Goal: Information Seeking & Learning: Check status

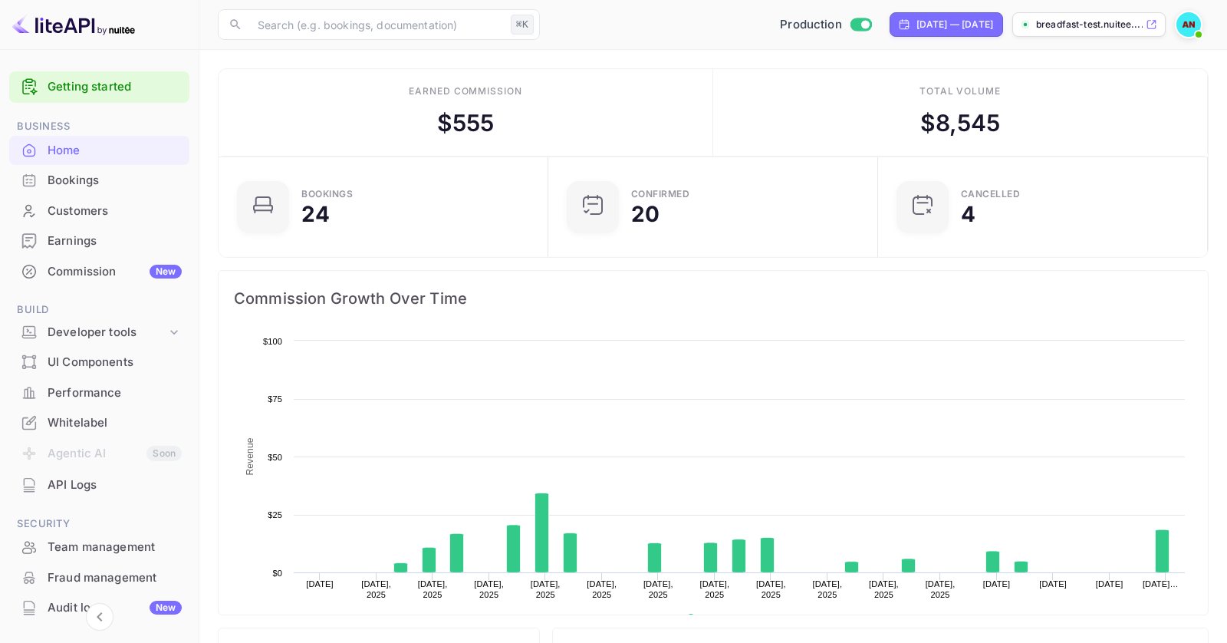
scroll to position [249, 321]
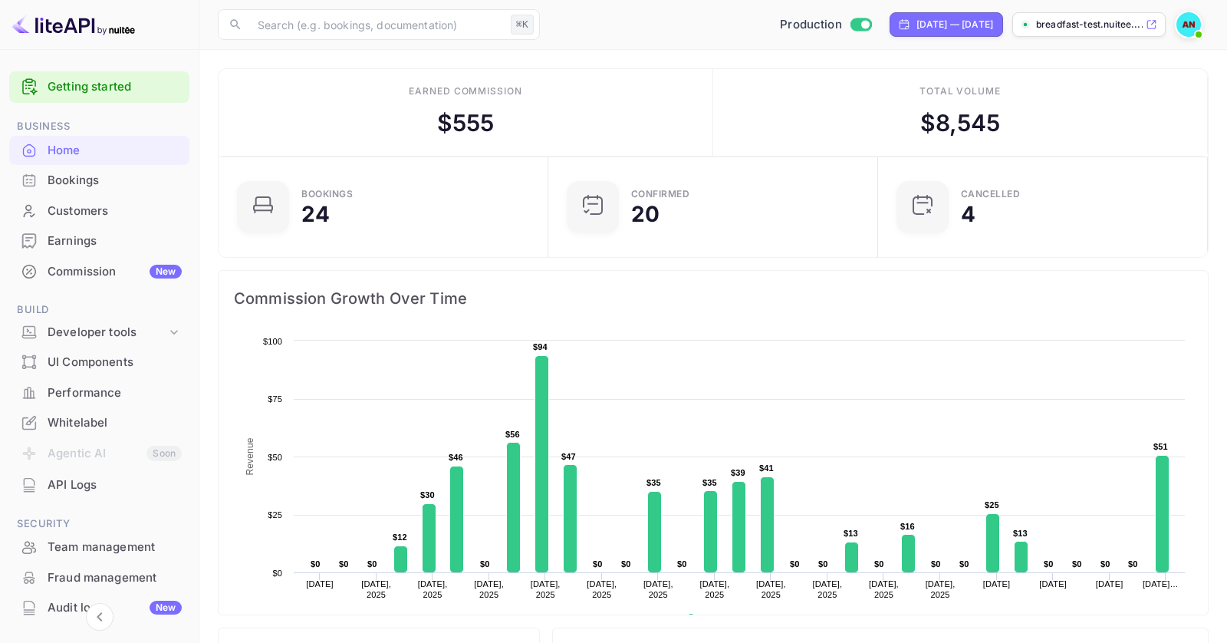
drag, startPoint x: 615, startPoint y: 124, endPoint x: 422, endPoint y: 104, distance: 194.3
click at [422, 104] on div "Earned commission $ 555" at bounding box center [466, 112] width 495 height 87
click at [590, 104] on div "Earned commission $ 555" at bounding box center [466, 112] width 495 height 87
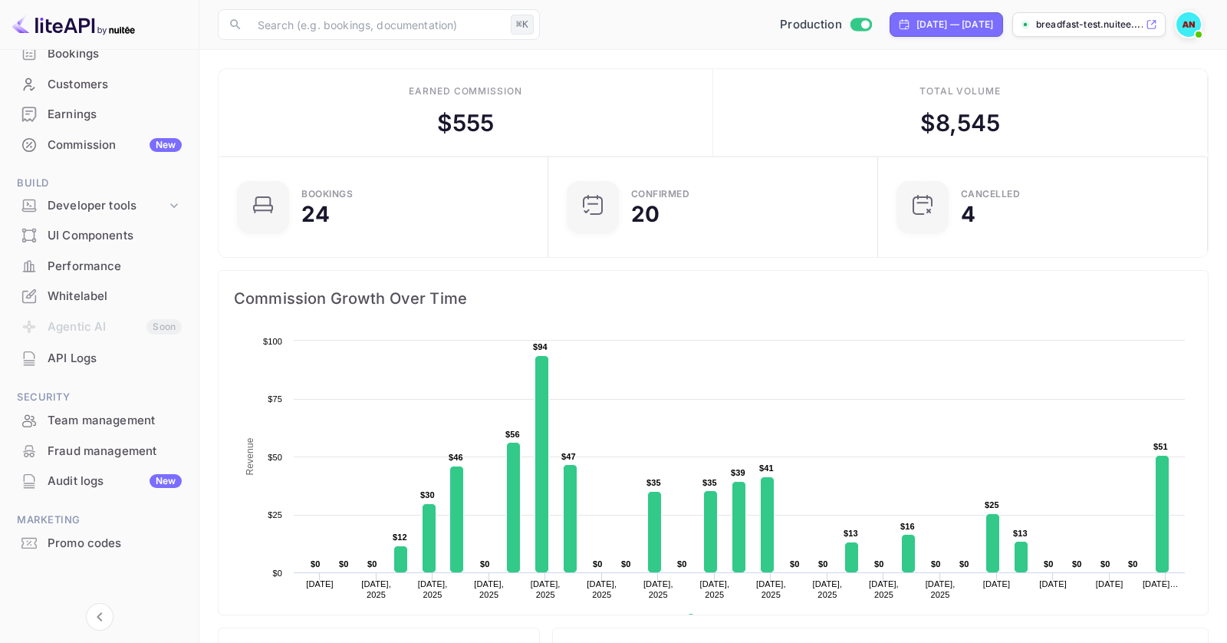
click at [104, 288] on div "Whitelabel" at bounding box center [115, 297] width 134 height 18
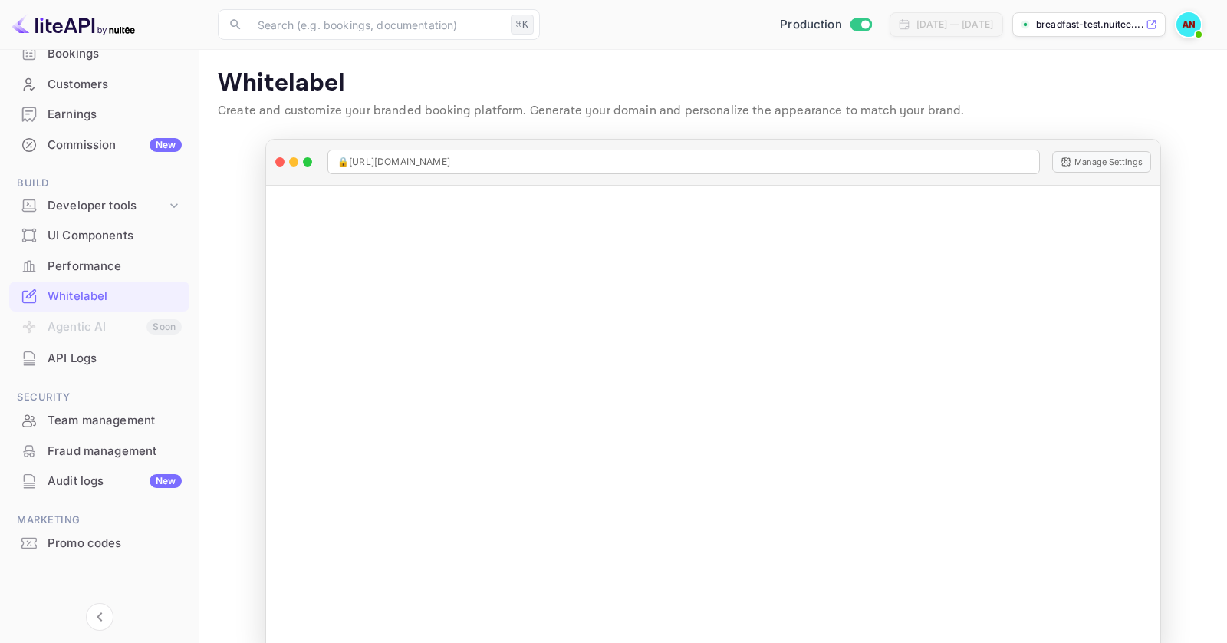
click at [110, 266] on div "Performance" at bounding box center [115, 267] width 134 height 18
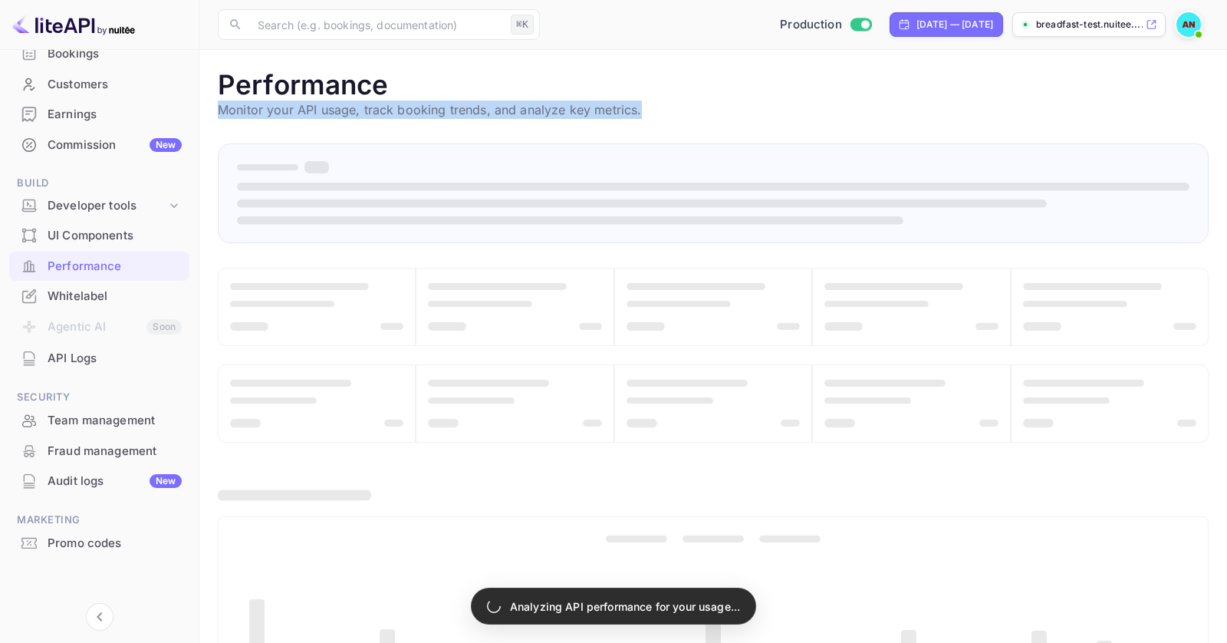
drag, startPoint x: 686, startPoint y: 116, endPoint x: 369, endPoint y: 73, distance: 319.7
click at [369, 73] on div "Performance Monitor your API usage, track booking trends, and analyze key metri…" at bounding box center [713, 93] width 991 height 51
click at [461, 81] on h1 "Performance" at bounding box center [713, 84] width 991 height 32
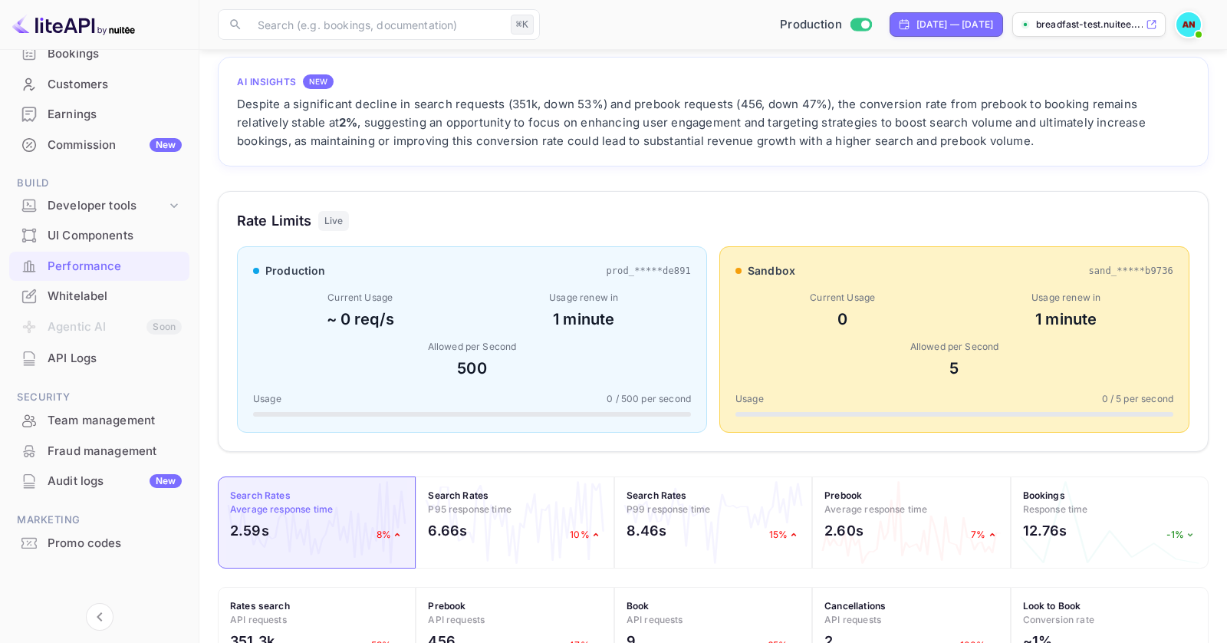
scroll to position [65, 0]
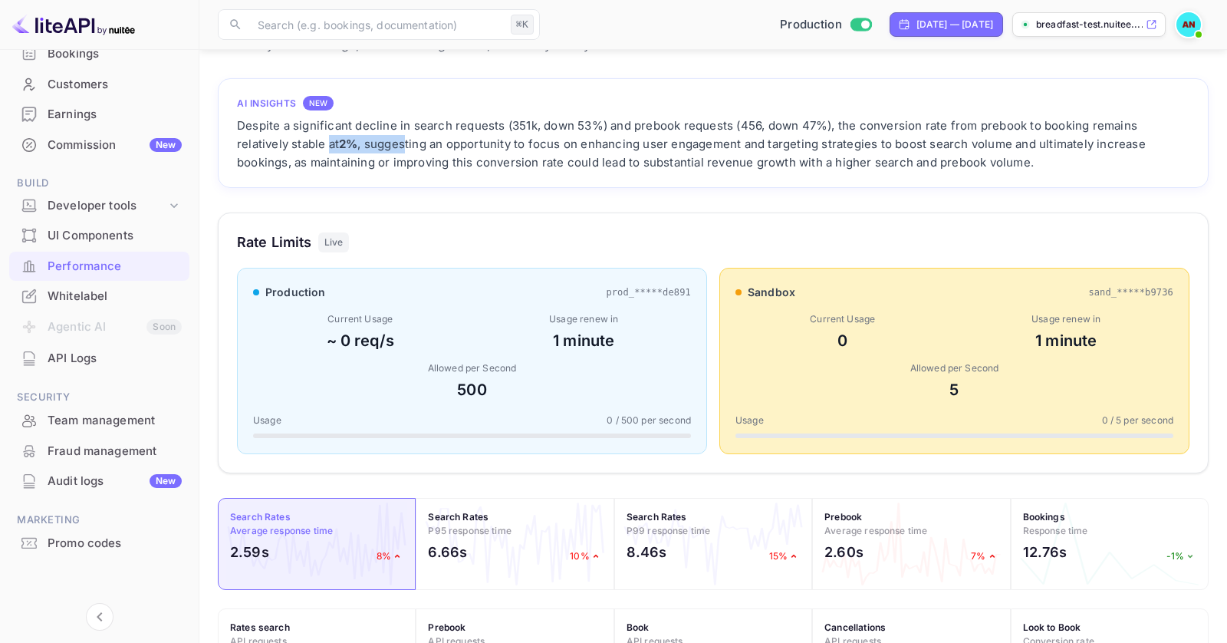
drag, startPoint x: 273, startPoint y: 134, endPoint x: 355, endPoint y: 134, distance: 82.1
click at [355, 134] on div "Despite a significant decline in search requests (351k, down 53%) and prebook r…" at bounding box center [713, 144] width 953 height 55
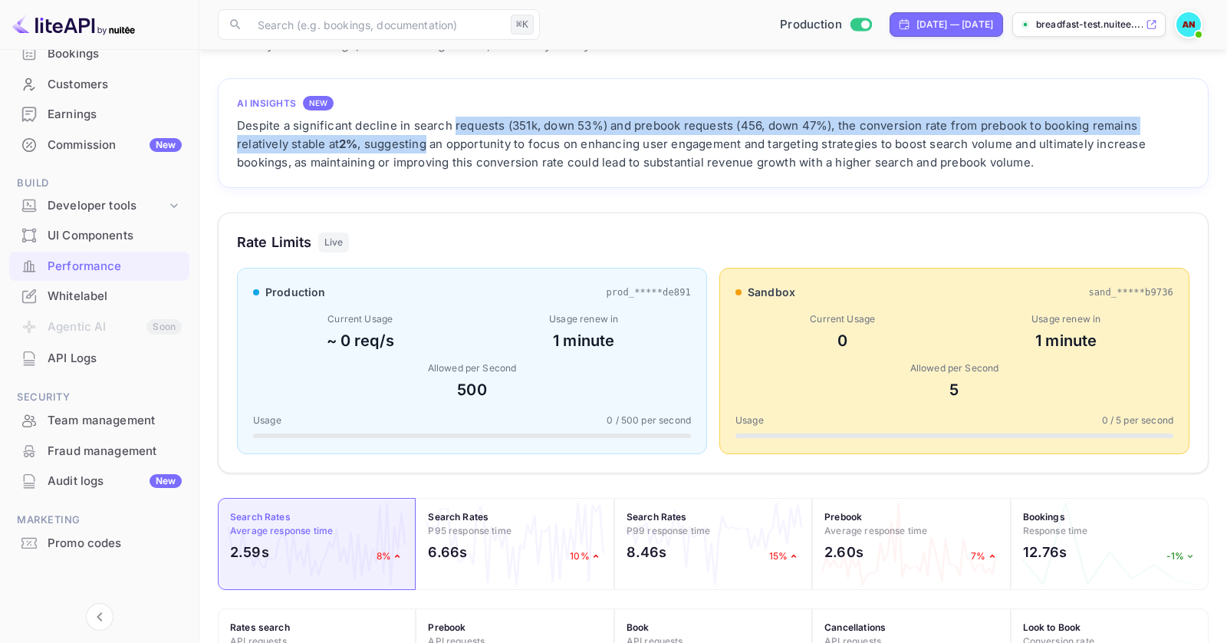
drag, startPoint x: 355, startPoint y: 134, endPoint x: 545, endPoint y: 130, distance: 189.5
click at [545, 130] on div "Despite a significant decline in search requests (351k, down 53%) and prebook r…" at bounding box center [713, 144] width 953 height 55
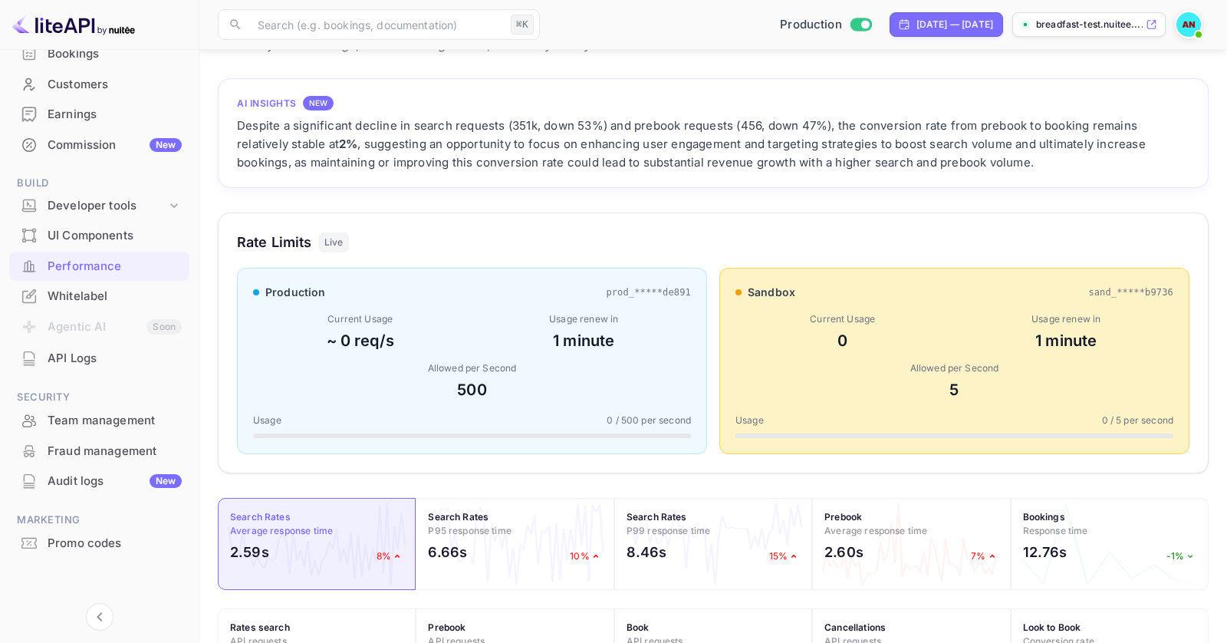
drag, startPoint x: 505, startPoint y: 127, endPoint x: 625, endPoint y: 124, distance: 119.7
click at [625, 124] on div "Despite a significant decline in search requests (351k, down 53%) and prebook r…" at bounding box center [713, 144] width 953 height 55
drag, startPoint x: 625, startPoint y: 124, endPoint x: 730, endPoint y: 124, distance: 105.1
click at [730, 124] on div "Despite a significant decline in search requests (351k, down 53%) and prebook r…" at bounding box center [713, 144] width 953 height 55
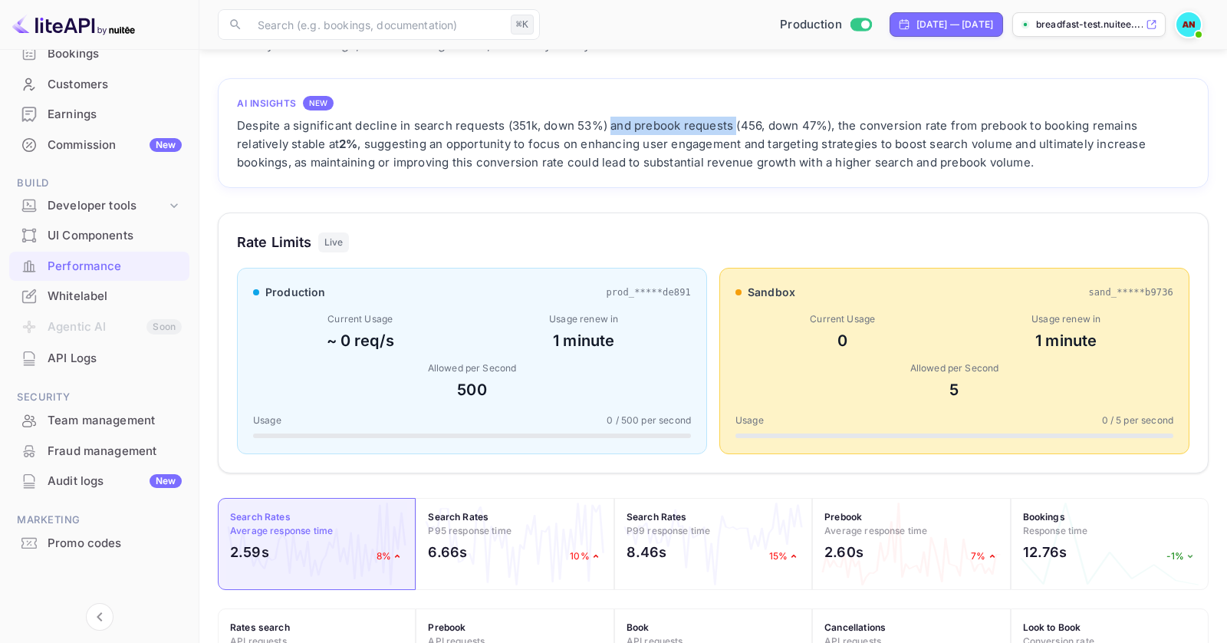
click at [730, 124] on div "Despite a significant decline in search requests (351k, down 53%) and prebook r…" at bounding box center [713, 144] width 953 height 55
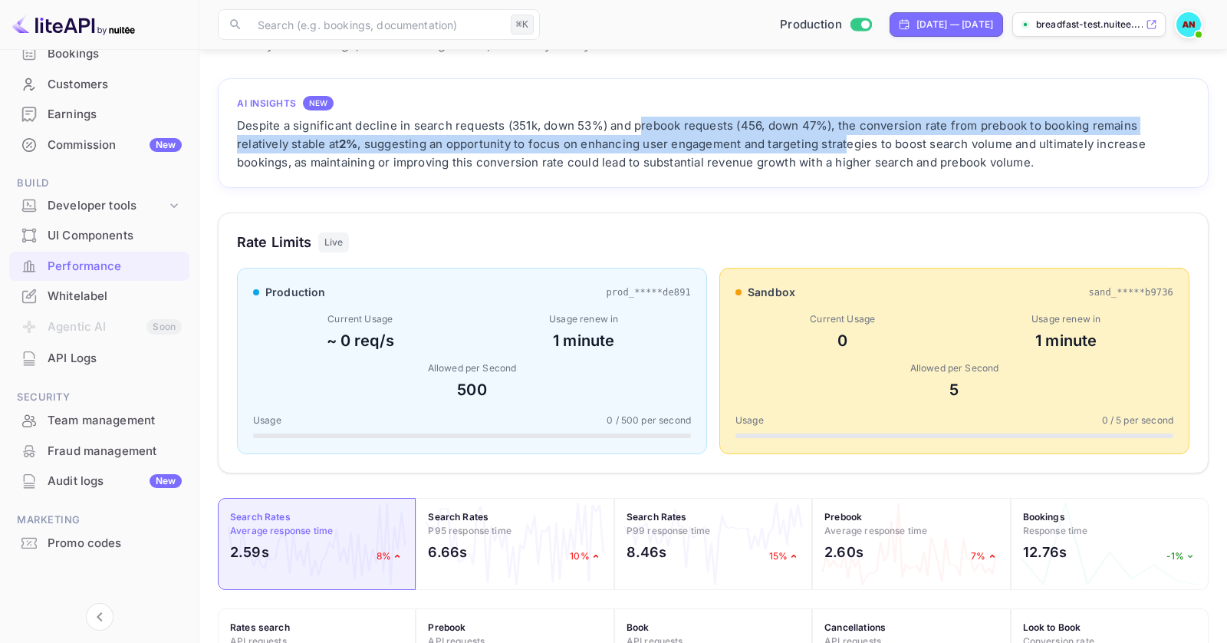
drag, startPoint x: 640, startPoint y: 121, endPoint x: 795, endPoint y: 152, distance: 157.9
click at [795, 152] on div "Despite a significant decline in search requests (351k, down 53%) and prebook r…" at bounding box center [713, 144] width 953 height 55
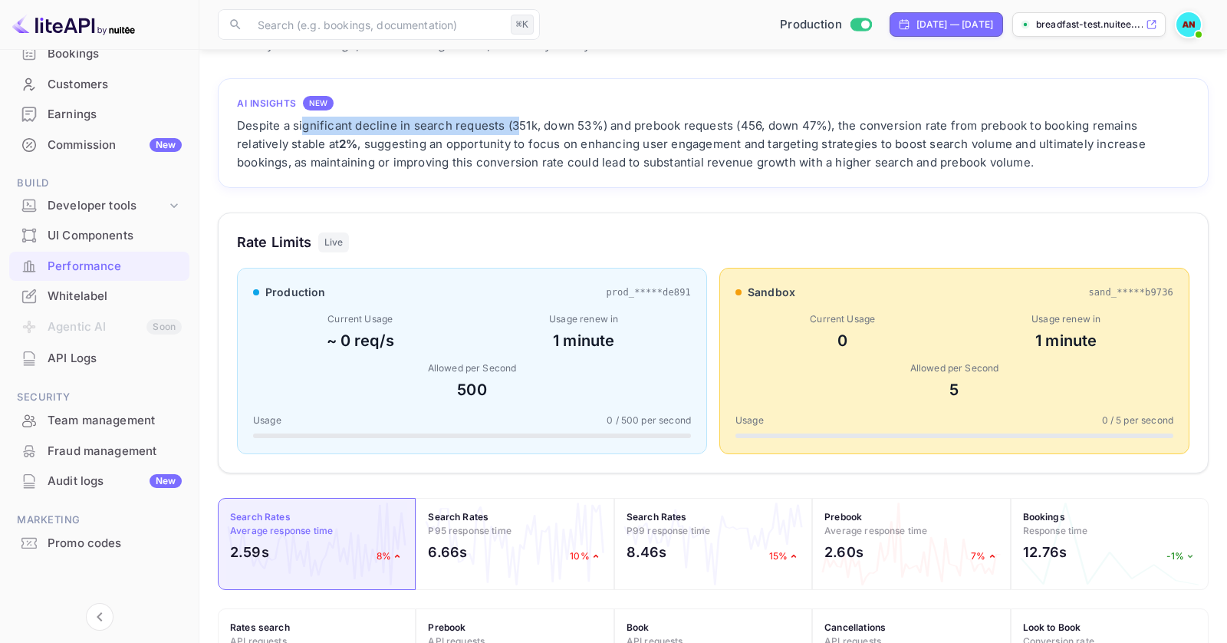
drag, startPoint x: 514, startPoint y: 132, endPoint x: 533, endPoint y: 133, distance: 19.2
click at [533, 133] on div "Despite a significant decline in search requests (351k, down 53%) and prebook r…" at bounding box center [713, 144] width 953 height 55
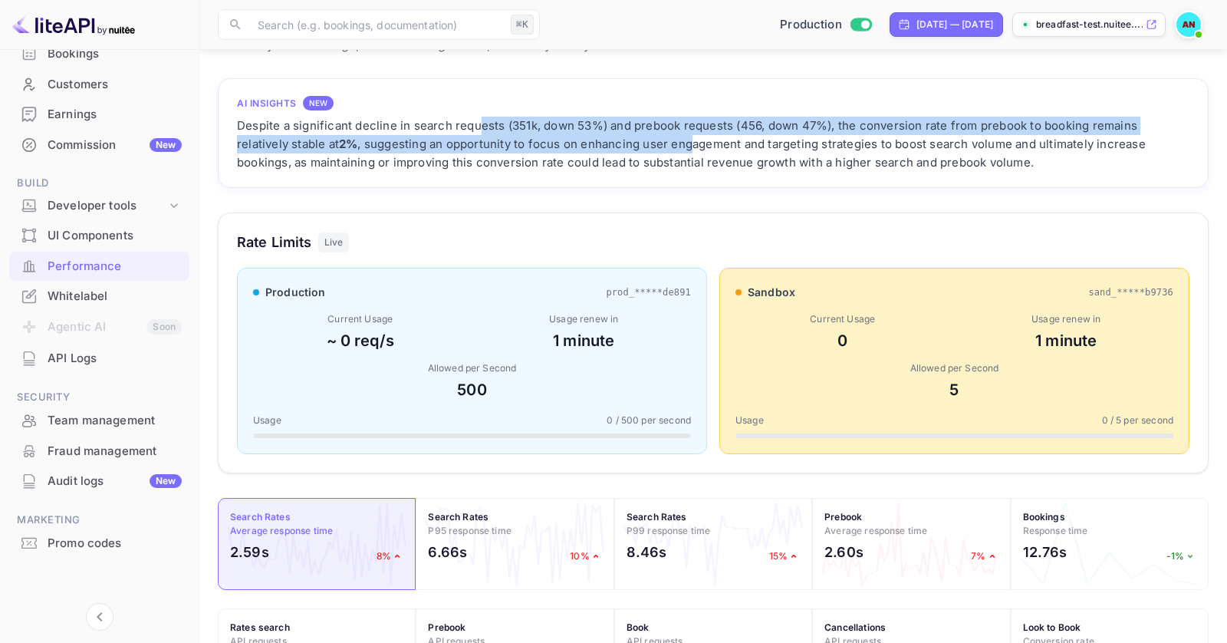
drag, startPoint x: 478, startPoint y: 123, endPoint x: 639, endPoint y: 135, distance: 161.5
click at [639, 135] on div "Despite a significant decline in search requests (351k, down 53%) and prebook r…" at bounding box center [713, 144] width 953 height 55
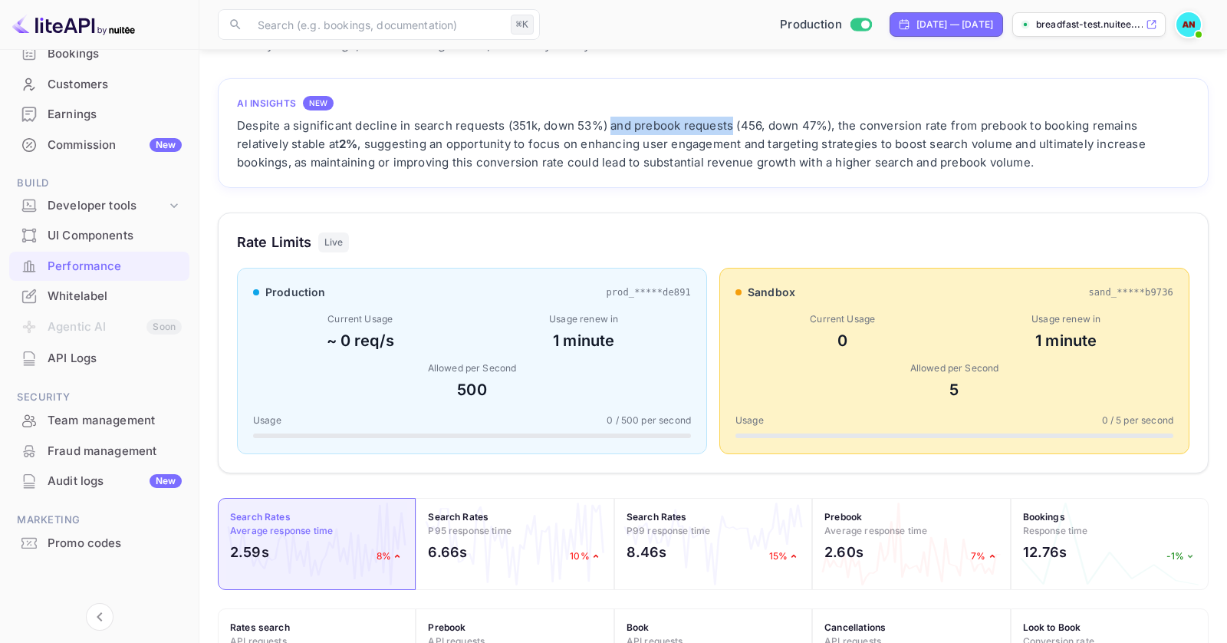
drag, startPoint x: 608, startPoint y: 131, endPoint x: 778, endPoint y: 132, distance: 169.5
click at [778, 132] on div "Despite a significant decline in search requests (351k, down 53%) and prebook r…" at bounding box center [713, 144] width 953 height 55
drag, startPoint x: 828, startPoint y: 133, endPoint x: 993, endPoint y: 145, distance: 166.1
click at [993, 145] on div "Despite a significant decline in search requests (351k, down 53%) and prebook r…" at bounding box center [713, 144] width 953 height 55
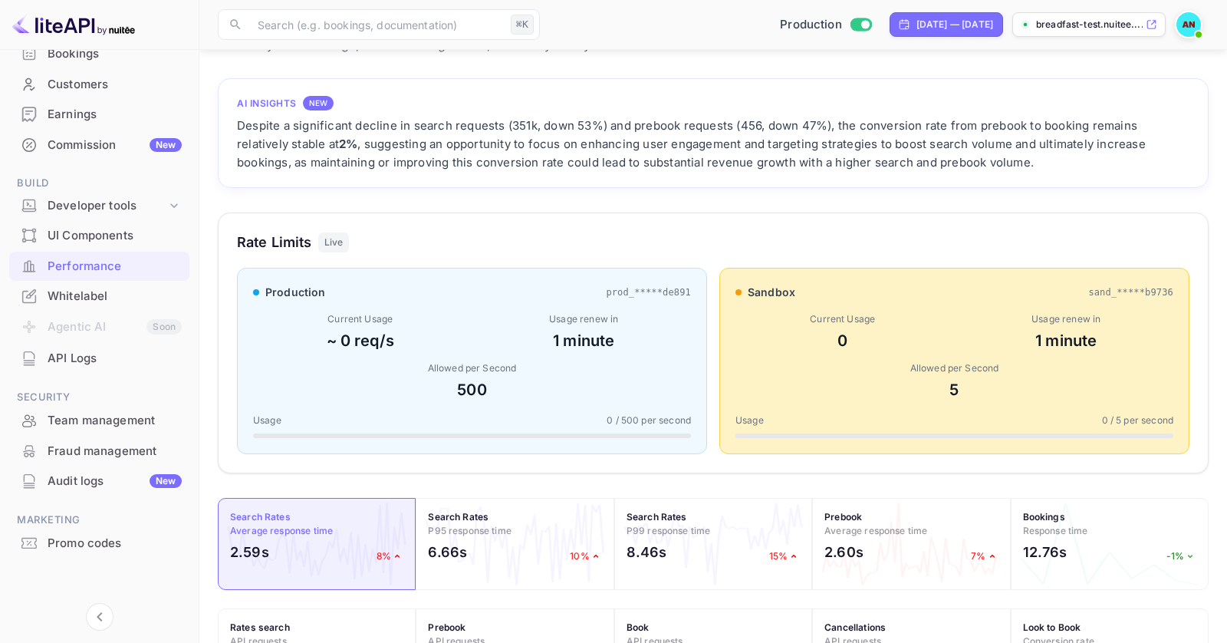
click at [993, 145] on div "Despite a significant decline in search requests (351k, down 53%) and prebook r…" at bounding box center [713, 144] width 953 height 55
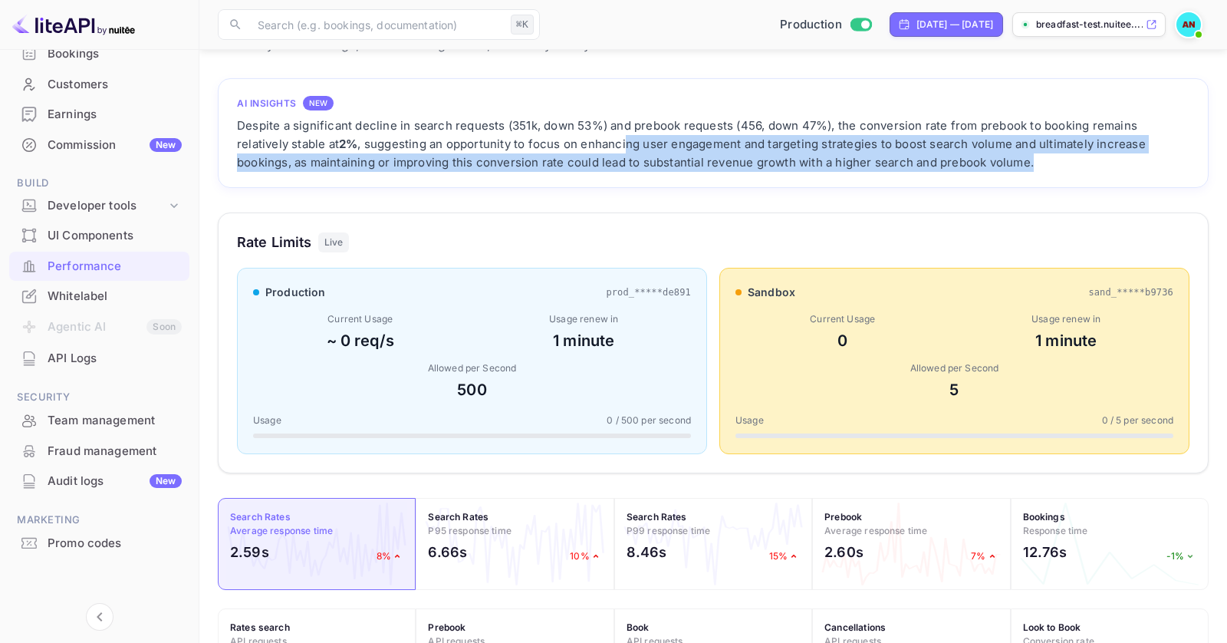
drag, startPoint x: 997, startPoint y: 156, endPoint x: 561, endPoint y: 150, distance: 436.5
click at [561, 150] on div "Despite a significant decline in search requests (351k, down 53%) and prebook r…" at bounding box center [713, 144] width 953 height 55
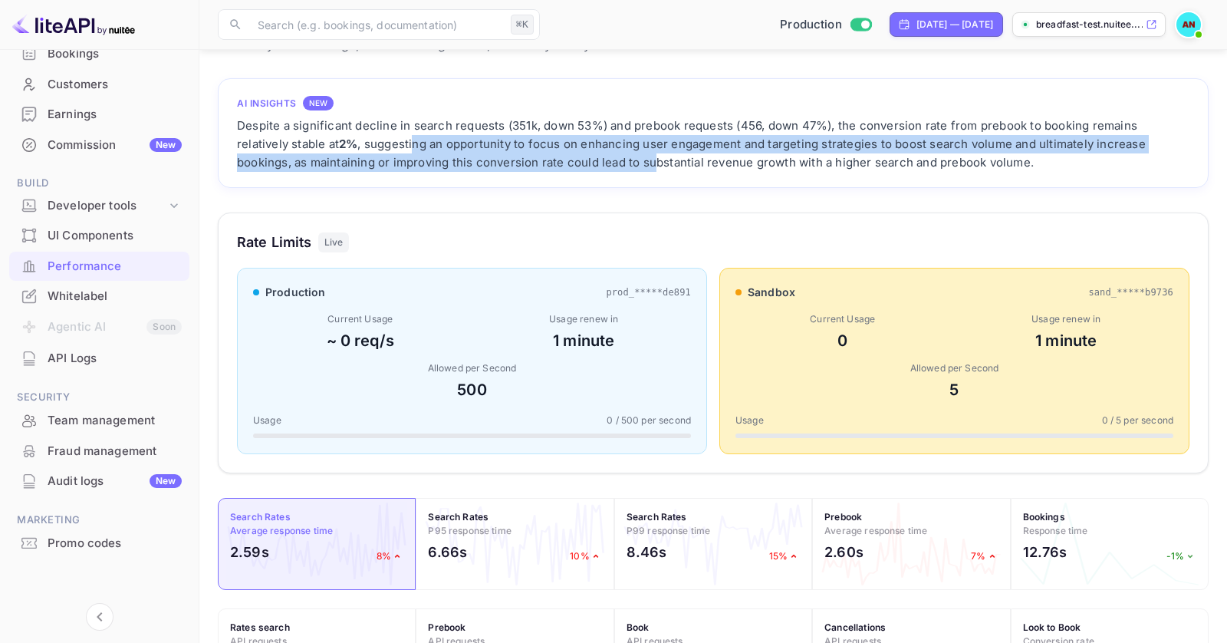
drag, startPoint x: 363, startPoint y: 151, endPoint x: 605, endPoint y: 162, distance: 242.6
click at [605, 162] on div "Despite a significant decline in search requests (351k, down 53%) and prebook r…" at bounding box center [713, 144] width 953 height 55
drag, startPoint x: 360, startPoint y: 151, endPoint x: 552, endPoint y: 161, distance: 192.8
click at [552, 161] on div "Despite a significant decline in search requests (351k, down 53%) and prebook r…" at bounding box center [713, 144] width 953 height 55
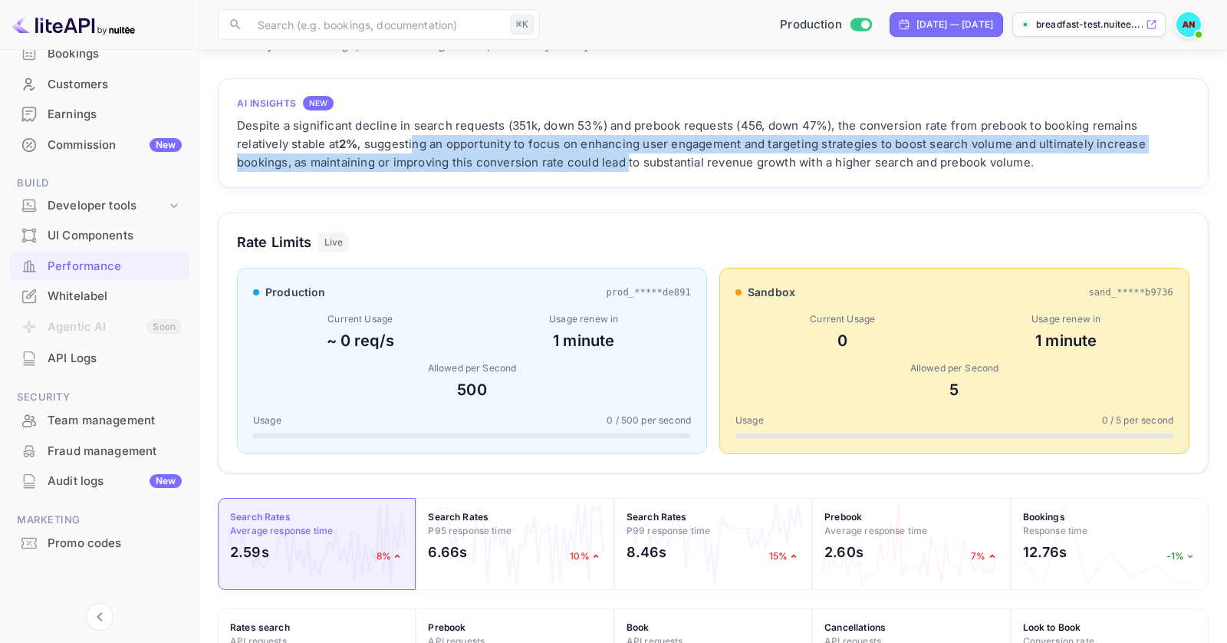
click at [552, 161] on div "Despite a significant decline in search requests (351k, down 53%) and prebook r…" at bounding box center [713, 144] width 953 height 55
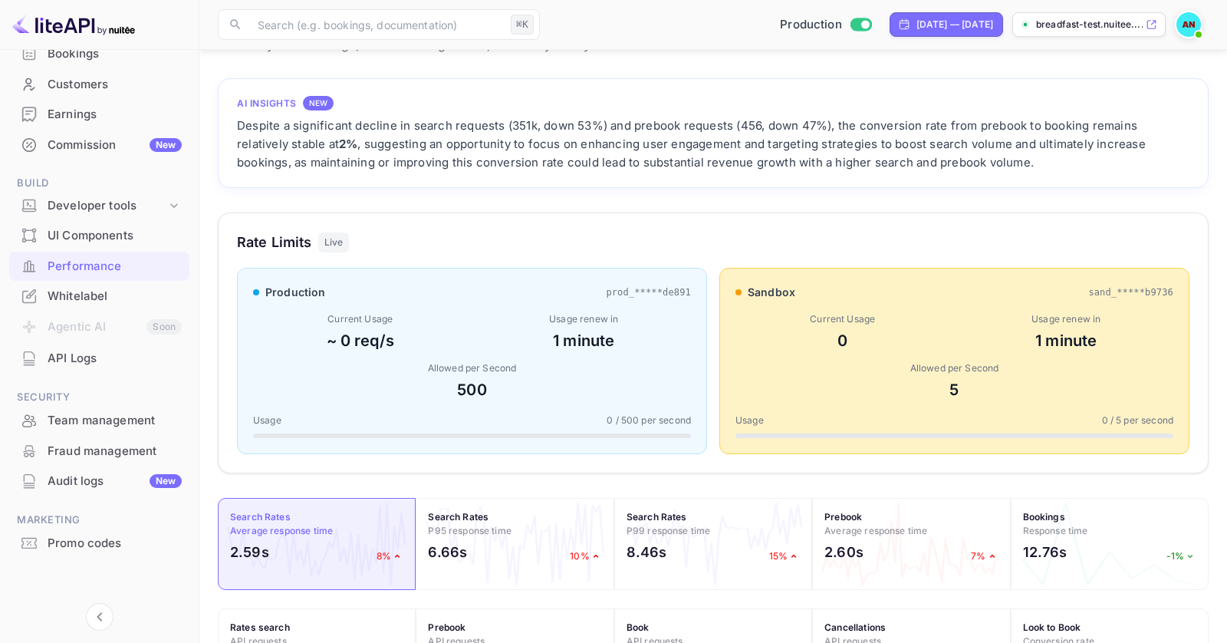
click at [93, 296] on div "Whitelabel" at bounding box center [115, 297] width 134 height 18
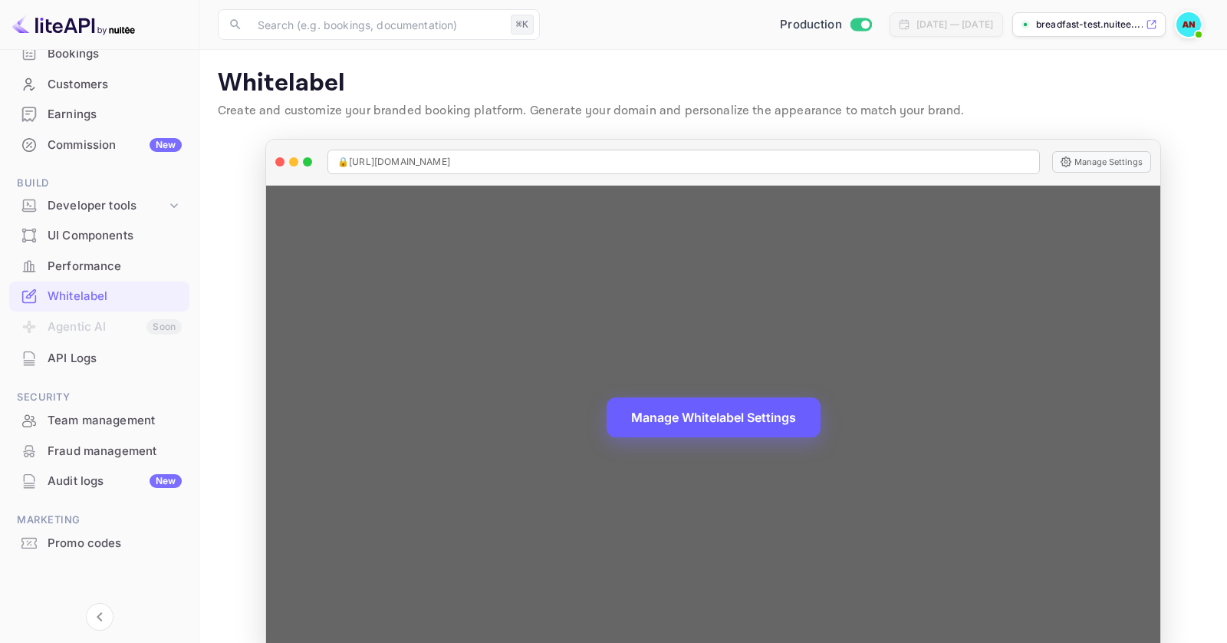
click at [741, 426] on button "Manage Whitelabel Settings" at bounding box center [714, 417] width 214 height 40
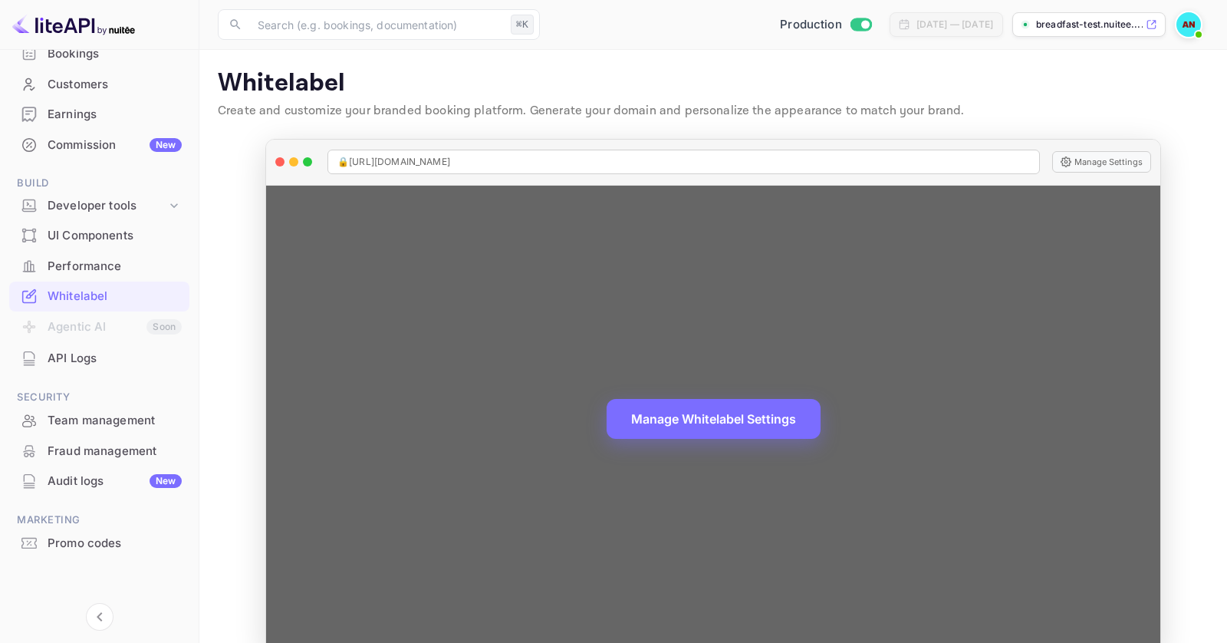
click at [713, 397] on div "Manage Whitelabel Settings" at bounding box center [713, 419] width 894 height 466
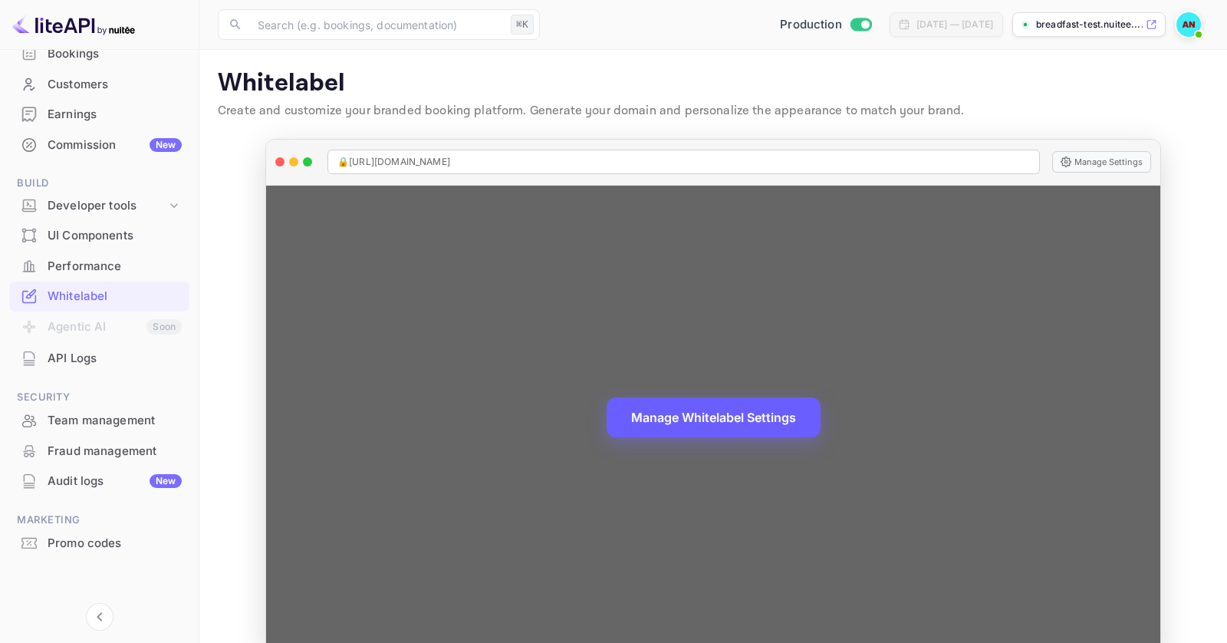
click at [713, 413] on button "Manage Whitelabel Settings" at bounding box center [714, 417] width 214 height 40
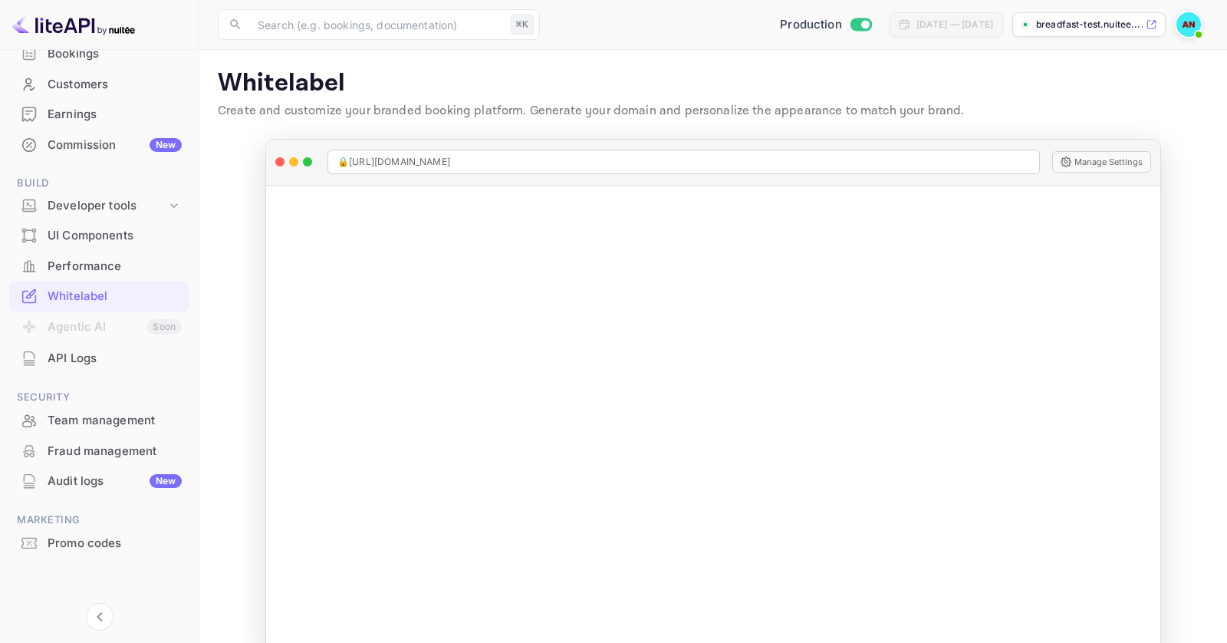
click at [69, 130] on li "Commission New" at bounding box center [99, 145] width 180 height 31
click at [83, 119] on div "Earnings" at bounding box center [115, 115] width 134 height 18
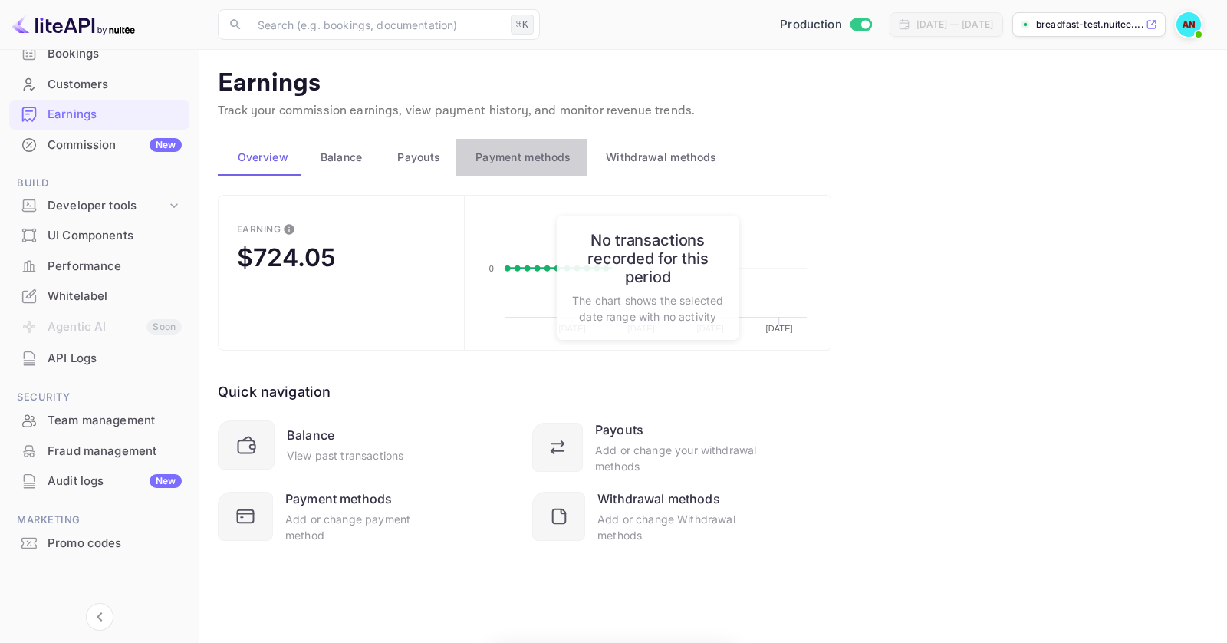
click at [524, 163] on span "Payment methods" at bounding box center [524, 157] width 96 height 18
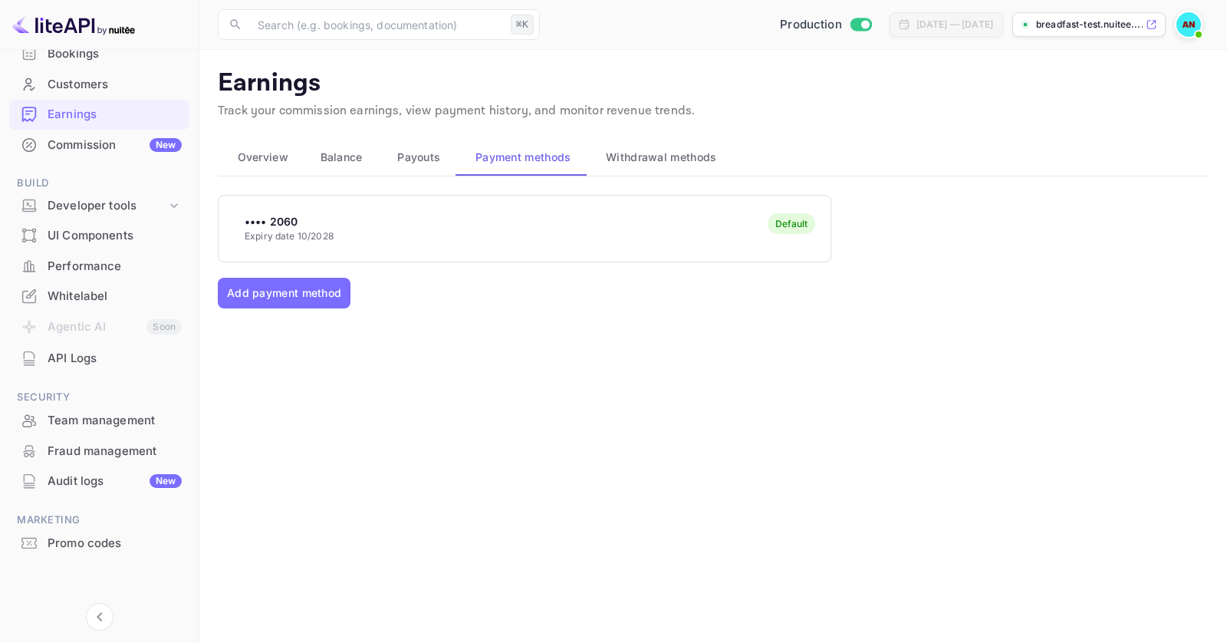
click at [351, 244] on div "•••• 2060 Expiry date 10/2028 Default" at bounding box center [525, 228] width 612 height 61
click at [465, 244] on div "•••• 2060 Expiry date 10/2028 Default" at bounding box center [525, 228] width 612 height 61
click at [508, 245] on div "•••• 2060 Expiry date 10/2028 Default" at bounding box center [525, 228] width 612 height 61
click at [421, 162] on span "Payouts" at bounding box center [418, 157] width 43 height 18
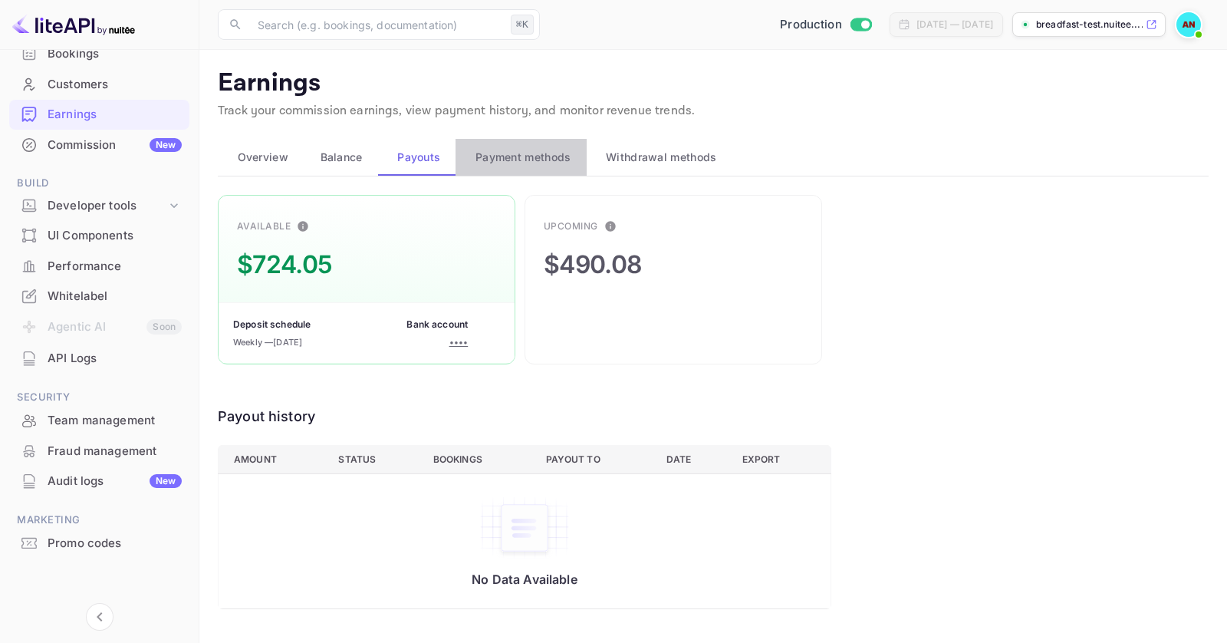
click at [498, 163] on span "Payment methods" at bounding box center [524, 157] width 96 height 18
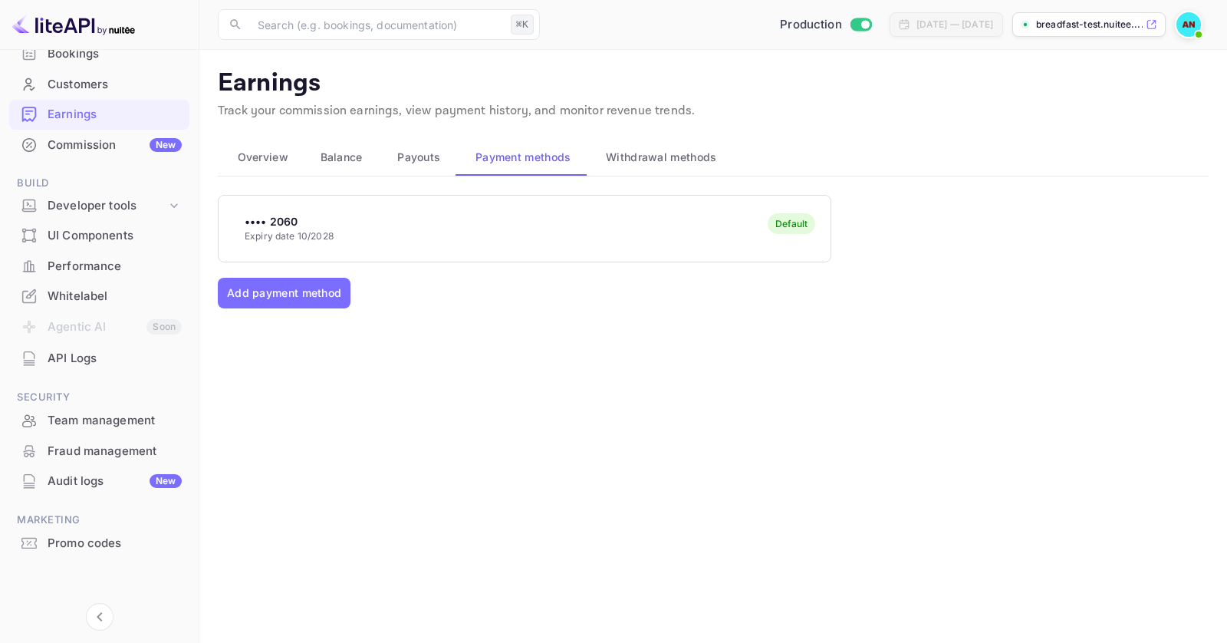
click at [507, 242] on div "•••• 2060 Expiry date 10/2028 Default" at bounding box center [525, 228] width 612 height 61
click at [634, 156] on span "Withdrawal methods" at bounding box center [661, 157] width 110 height 18
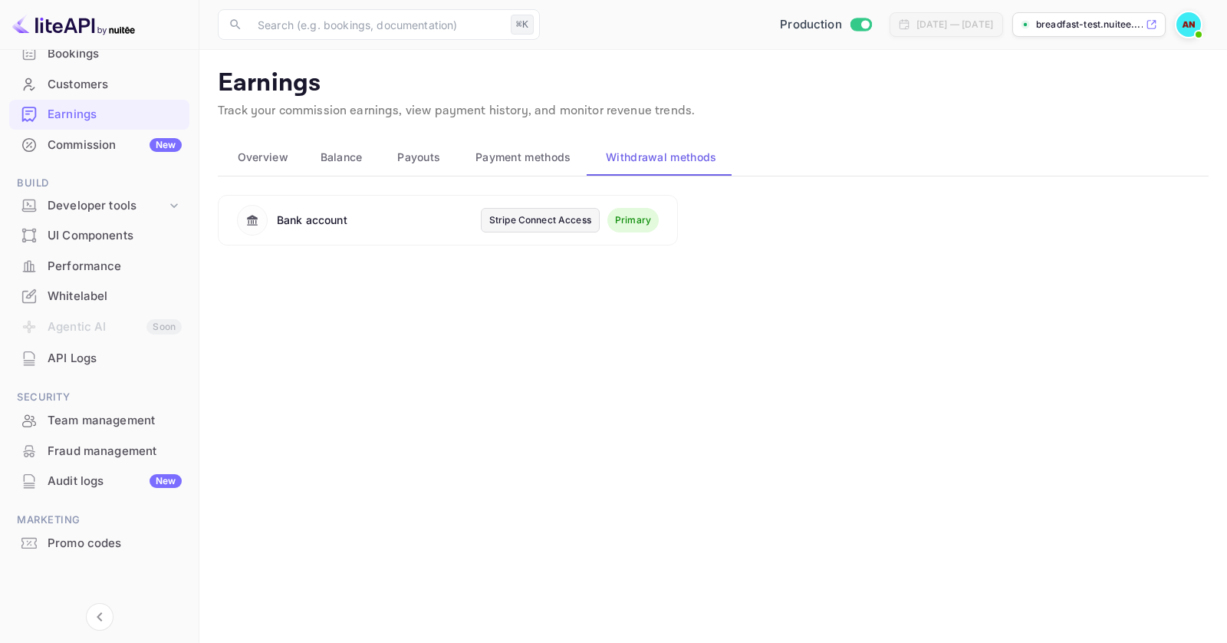
click at [530, 160] on span "Payment methods" at bounding box center [524, 157] width 96 height 18
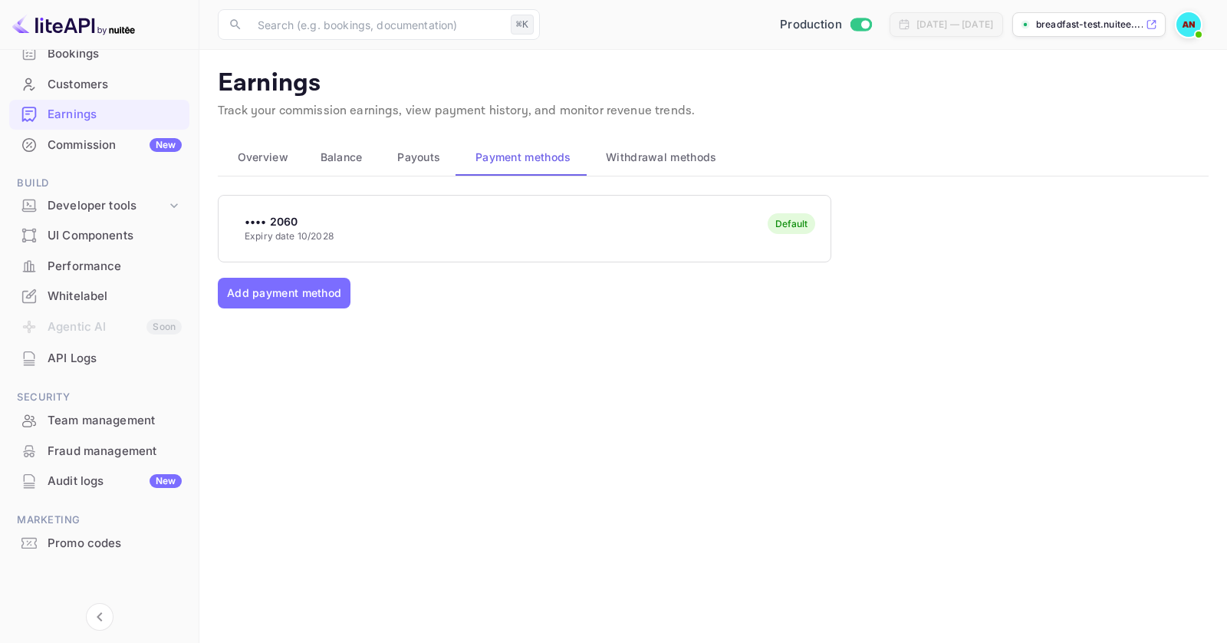
click at [464, 234] on div "•••• 2060 Expiry date 10/2028 Default" at bounding box center [525, 228] width 612 height 61
click at [411, 167] on button "Payouts" at bounding box center [417, 157] width 78 height 37
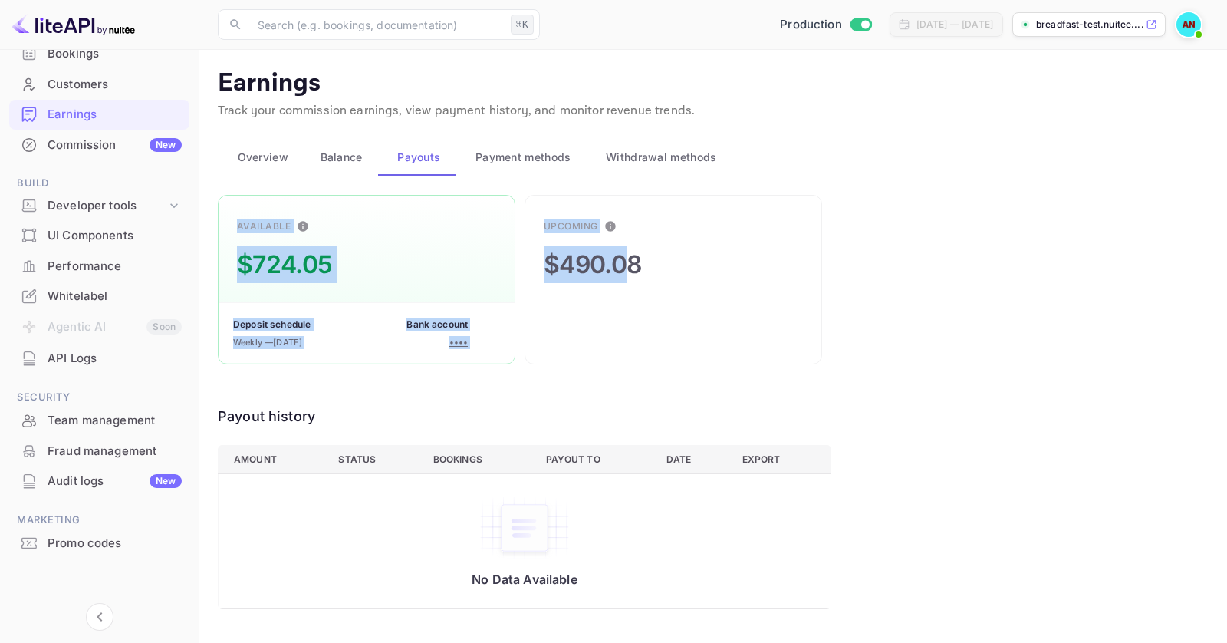
drag, startPoint x: 631, startPoint y: 270, endPoint x: 386, endPoint y: 205, distance: 253.9
click at [386, 205] on div "Available $724.05 Deposit schedule Weekly — [DATE] Bank account •••• Upcoming $…" at bounding box center [525, 280] width 614 height 170
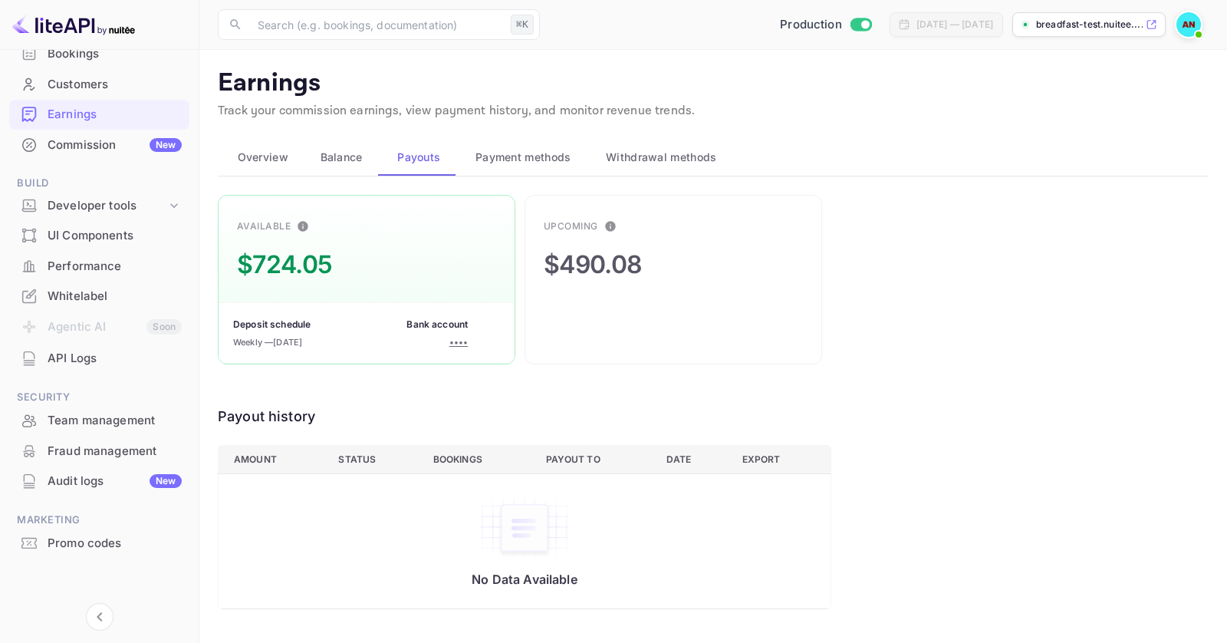
click at [635, 318] on div "Upcoming $490.08" at bounding box center [674, 280] width 298 height 170
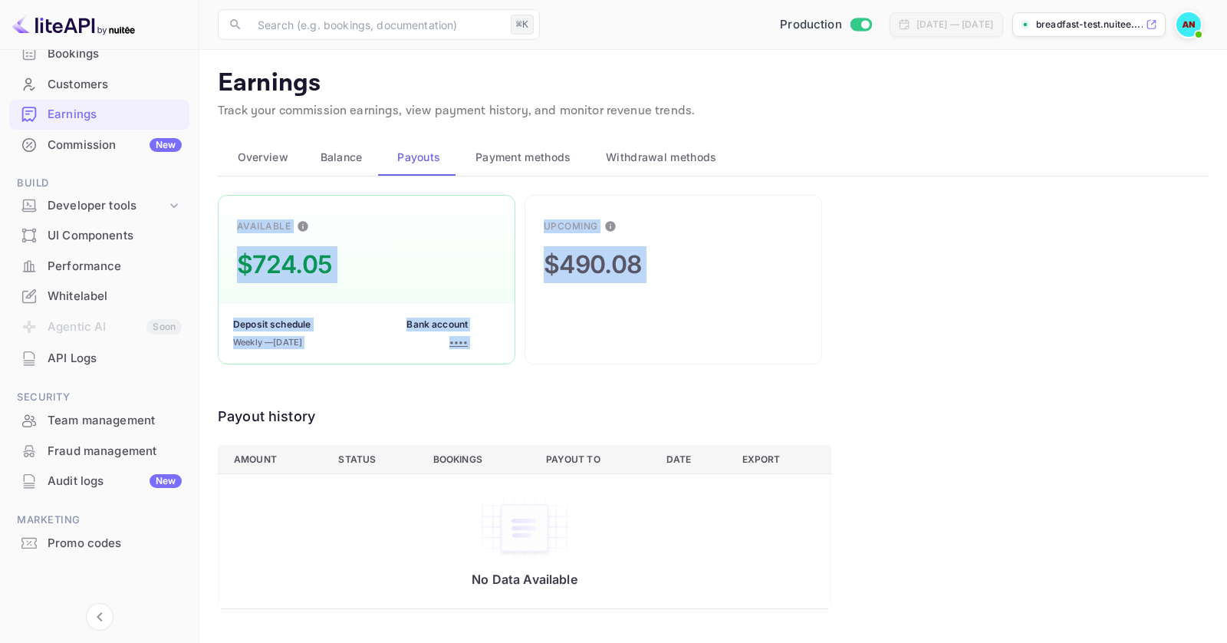
drag, startPoint x: 635, startPoint y: 318, endPoint x: 253, endPoint y: 219, distance: 394.6
click at [253, 219] on div "Available $724.05 Deposit schedule Weekly — [DATE] Bank account •••• Upcoming $…" at bounding box center [525, 280] width 614 height 170
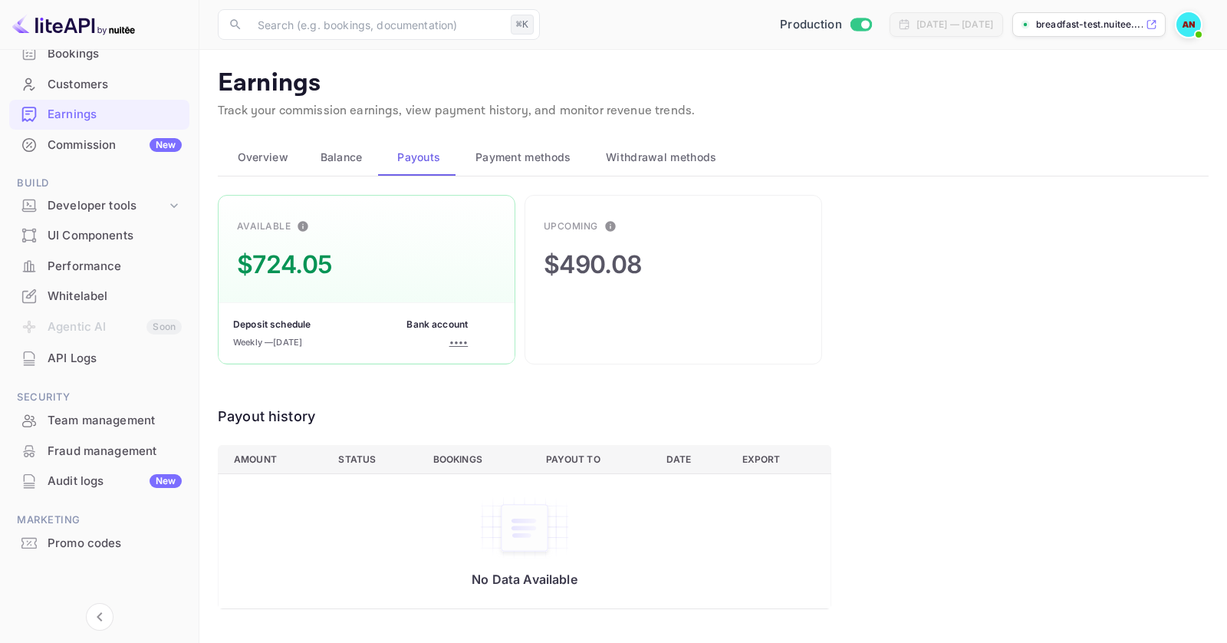
click at [443, 275] on div "Available $724.05 Deposit schedule Weekly — [DATE] Bank account ••••" at bounding box center [367, 280] width 298 height 170
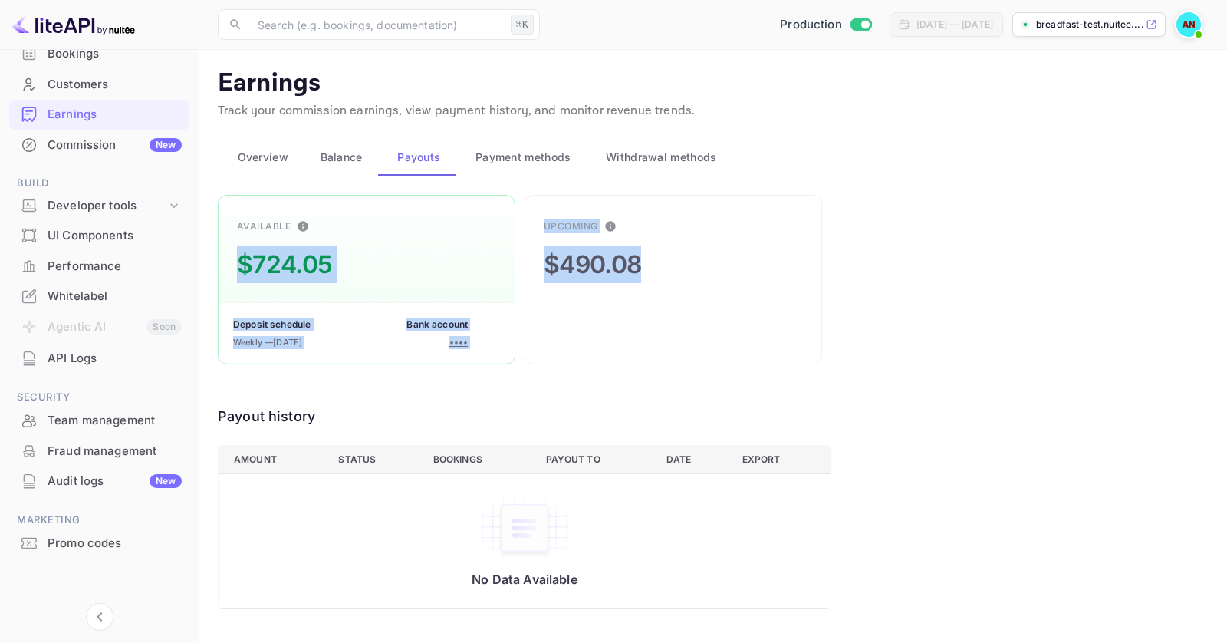
drag, startPoint x: 241, startPoint y: 232, endPoint x: 681, endPoint y: 337, distance: 452.6
click at [681, 337] on div "Available $724.05 Deposit schedule Weekly — [DATE] Bank account •••• Upcoming $…" at bounding box center [525, 280] width 614 height 170
click at [681, 337] on div "Upcoming $490.08" at bounding box center [674, 280] width 298 height 170
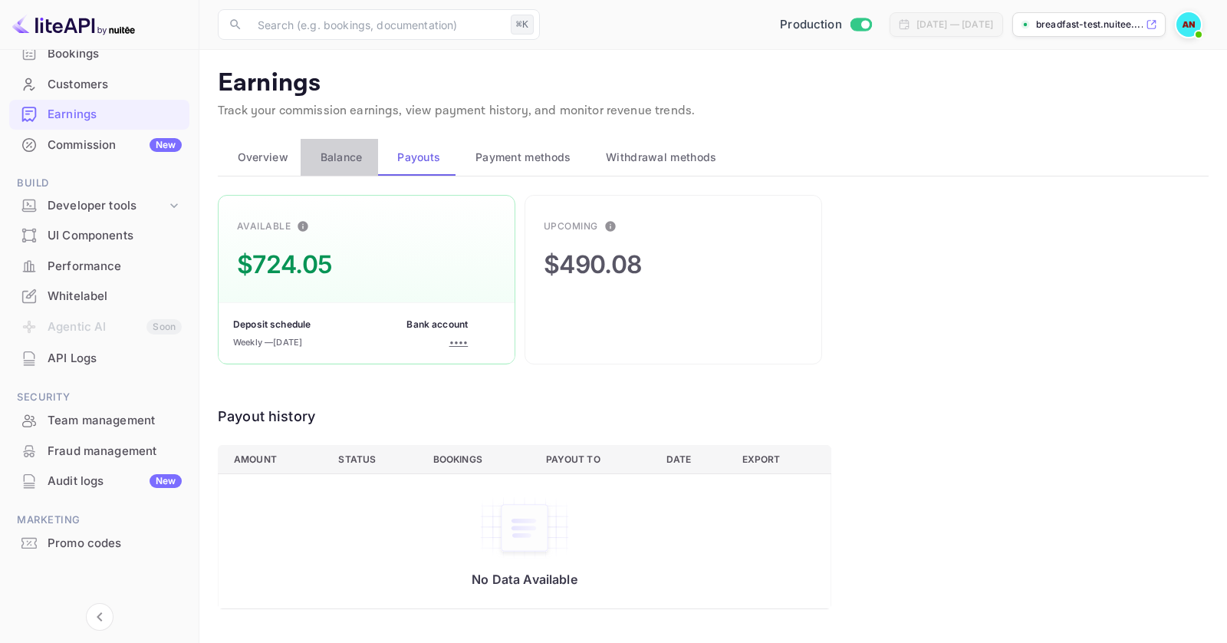
click at [342, 159] on span "Balance" at bounding box center [342, 157] width 42 height 18
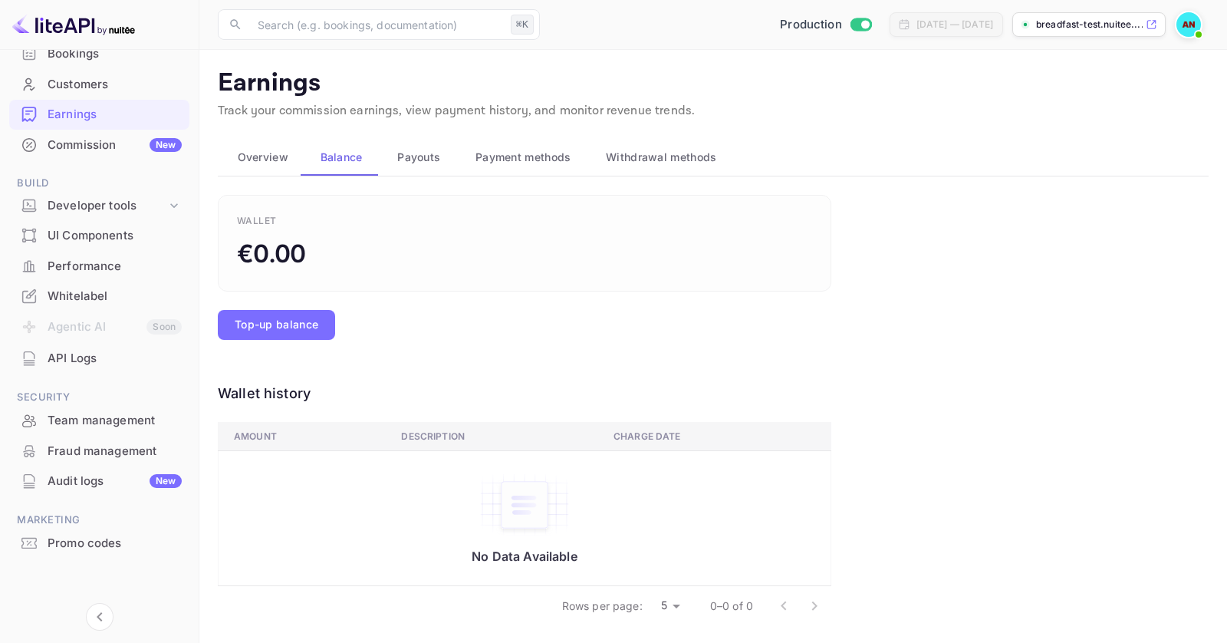
click at [245, 159] on span "Overview" at bounding box center [263, 157] width 51 height 18
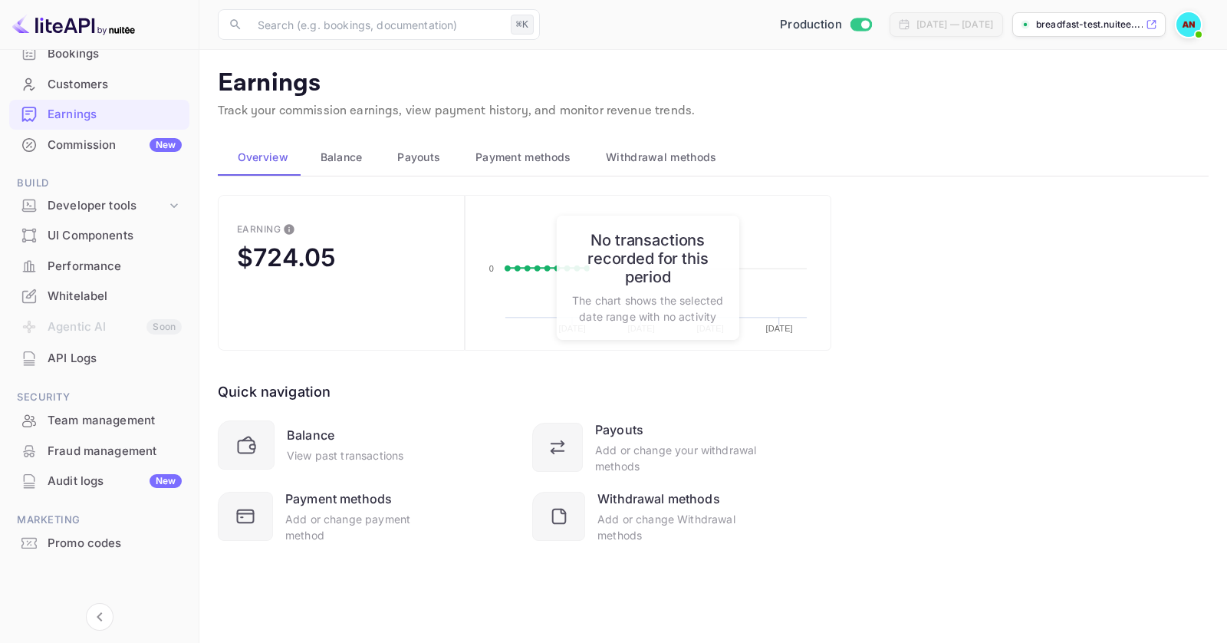
click at [423, 160] on span "Payouts" at bounding box center [418, 157] width 43 height 18
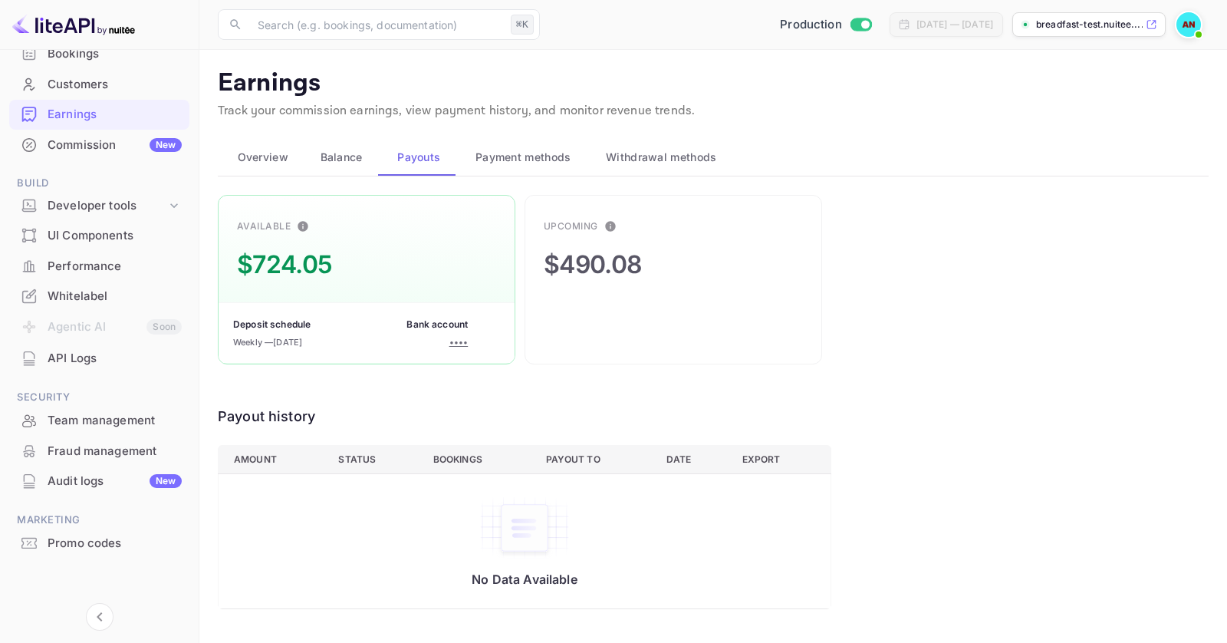
click at [260, 167] on button "Overview" at bounding box center [259, 157] width 83 height 37
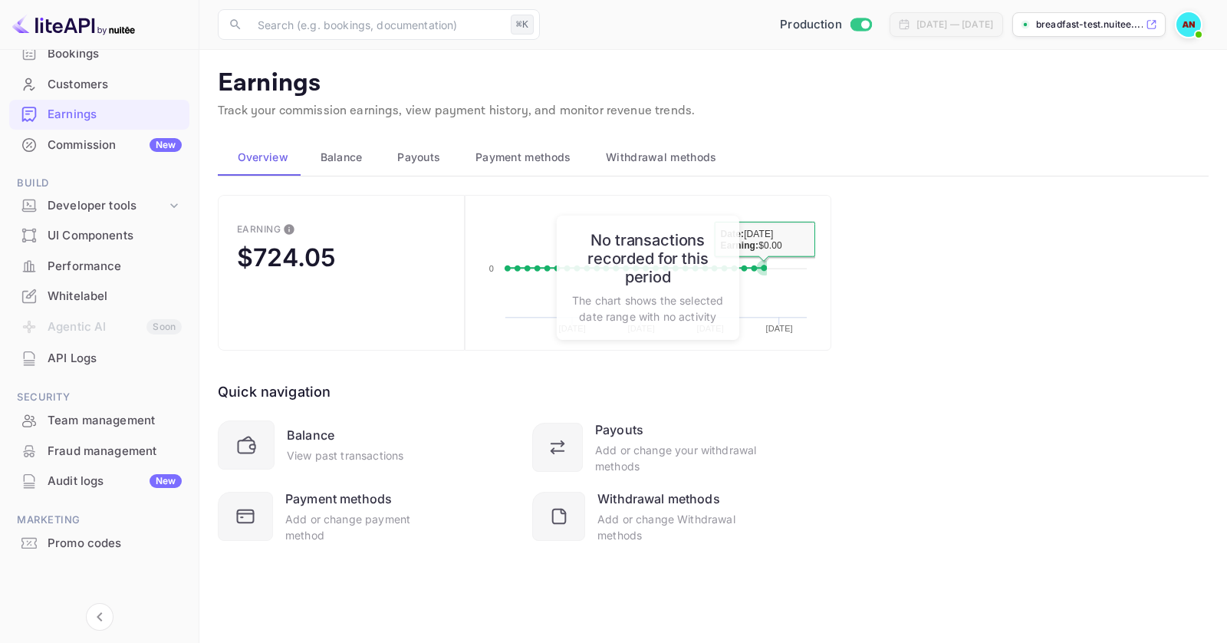
click at [820, 376] on div "Quick navigation Balance View past transactions Payouts Add or change your with…" at bounding box center [525, 447] width 614 height 193
click at [332, 163] on span "Balance" at bounding box center [342, 157] width 42 height 18
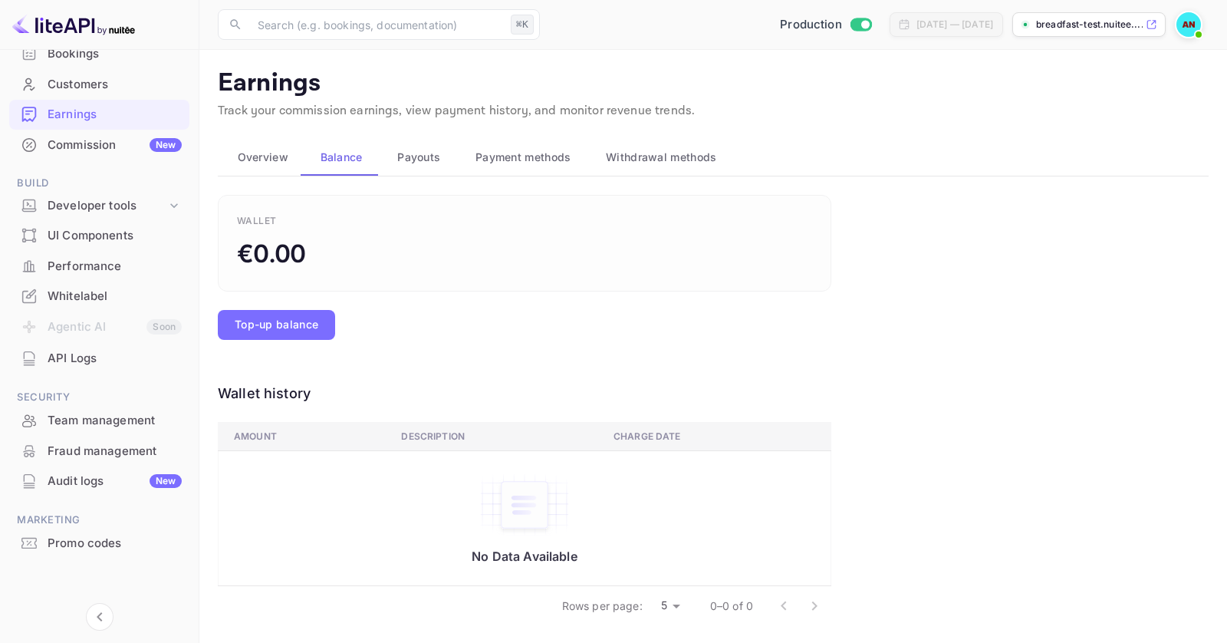
click at [252, 163] on span "Overview" at bounding box center [263, 157] width 51 height 18
